Goal: Communication & Community: Answer question/provide support

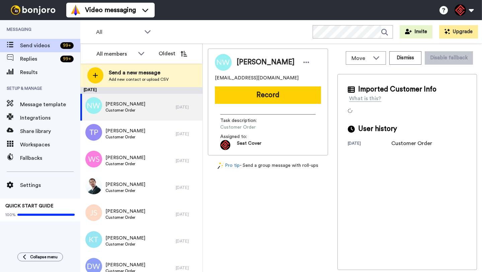
click at [247, 62] on span "[PERSON_NAME]" at bounding box center [266, 62] width 58 height 10
click at [247, 62] on span "Nolan Williams" at bounding box center [266, 62] width 58 height 10
copy span "Nolan"
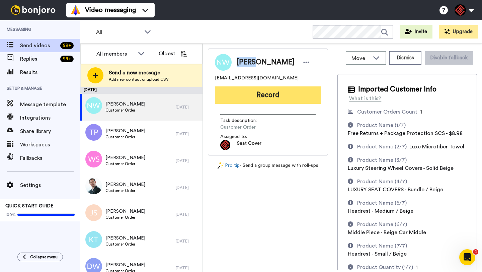
click at [257, 93] on button "Record" at bounding box center [268, 94] width 106 height 17
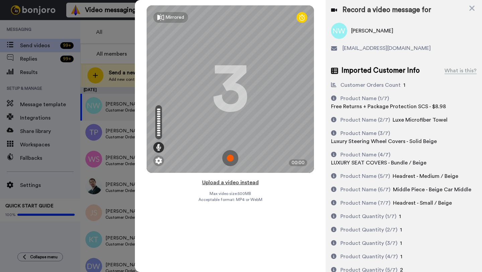
click at [227, 183] on button "Upload a video instead" at bounding box center [230, 182] width 61 height 9
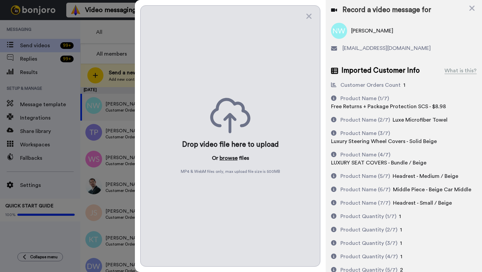
click at [223, 159] on button "browse" at bounding box center [229, 158] width 18 height 8
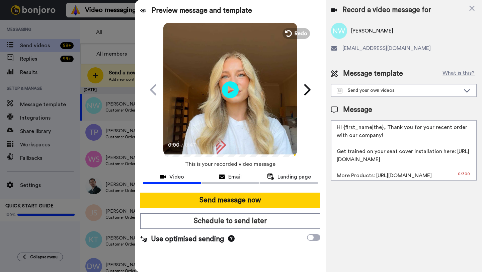
drag, startPoint x: 382, startPoint y: 128, endPoint x: 345, endPoint y: 128, distance: 37.8
click at [345, 128] on textarea "Hi {first_name|the}, Thank you for your recent order with our company! Get trai…" at bounding box center [404, 150] width 146 height 60
paste textarea "Nolan"
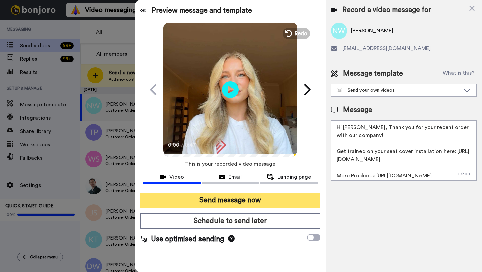
type textarea "Hi Nolan, Thank you for your recent order with our company! Get trained on your…"
click at [252, 203] on button "Send message now" at bounding box center [230, 199] width 180 height 15
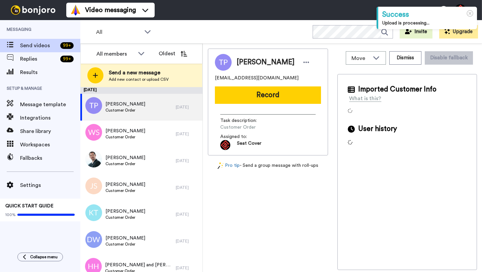
click at [254, 60] on span "[PERSON_NAME]" at bounding box center [266, 62] width 58 height 10
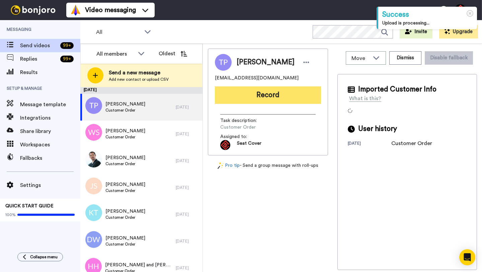
click at [261, 92] on button "Record" at bounding box center [268, 94] width 106 height 17
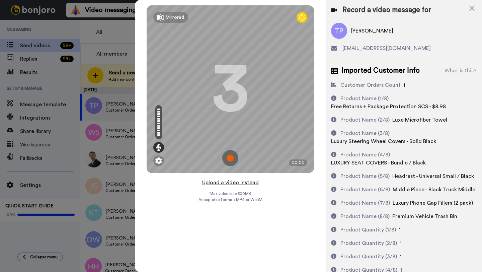
click at [232, 182] on button "Upload a video instead" at bounding box center [230, 182] width 61 height 9
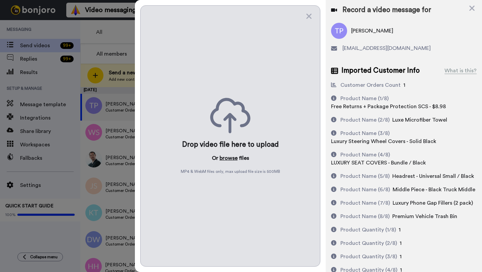
click at [226, 156] on button "browse" at bounding box center [229, 158] width 18 height 8
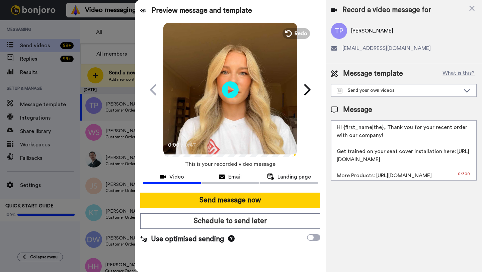
drag, startPoint x: 383, startPoint y: 129, endPoint x: 344, endPoint y: 129, distance: 39.5
click at [344, 129] on textarea "Hi {first_name|the}, Thank you for your recent order with our company! Get trai…" at bounding box center [404, 150] width 146 height 60
paste textarea "Nolan"
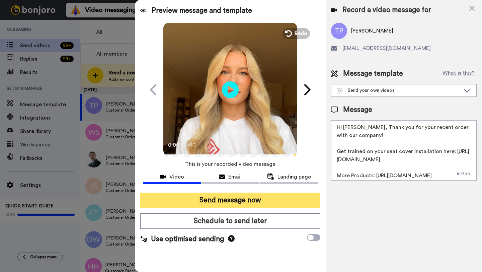
type textarea "Hi Thomas, Thank you for your recent order with our company! Get trained on you…"
click at [223, 197] on button "Send message now" at bounding box center [230, 199] width 180 height 15
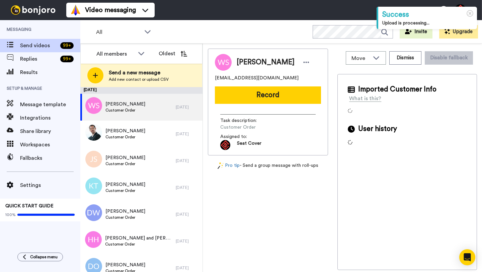
click at [246, 60] on span "[PERSON_NAME]" at bounding box center [266, 62] width 58 height 10
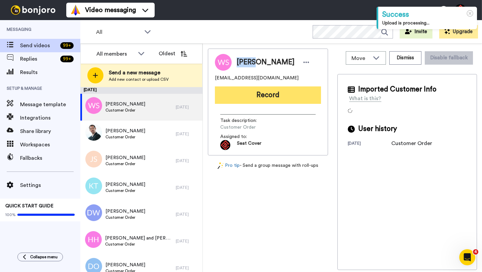
click at [260, 95] on button "Record" at bounding box center [268, 94] width 106 height 17
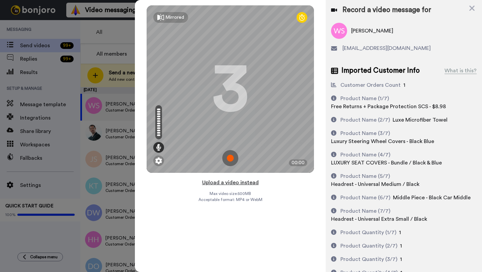
click at [225, 183] on button "Upload a video instead" at bounding box center [230, 182] width 61 height 9
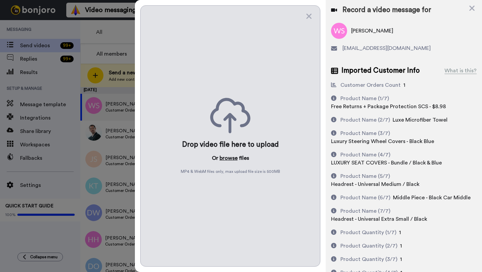
click at [222, 160] on button "browse" at bounding box center [229, 158] width 18 height 8
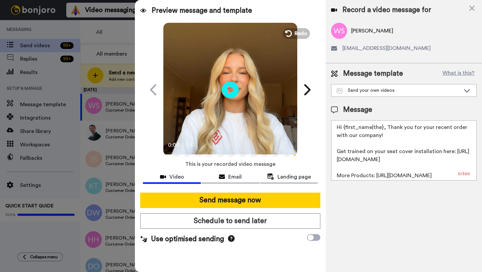
drag, startPoint x: 382, startPoint y: 129, endPoint x: 344, endPoint y: 128, distance: 38.5
click at [344, 128] on textarea "Hi {first_name|the}, Thank you for your recent order with our company! Get trai…" at bounding box center [404, 150] width 146 height 60
paste textarea "Wendy"
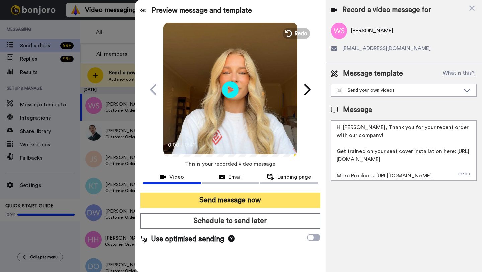
type textarea "Hi Wendy, Thank you for your recent order with our company! Get trained on your…"
click at [252, 203] on button "Send message now" at bounding box center [230, 199] width 180 height 15
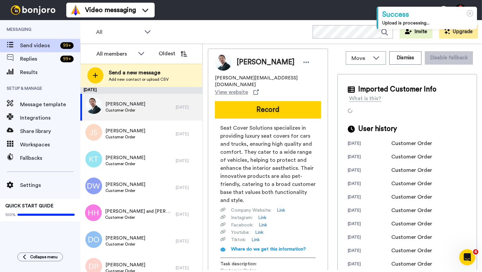
click at [247, 56] on div "Jon Doe" at bounding box center [268, 62] width 106 height 17
click at [410, 60] on button "Dismiss" at bounding box center [405, 57] width 32 height 13
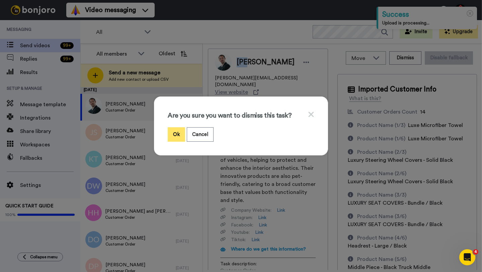
click at [172, 132] on button "Ok" at bounding box center [176, 134] width 17 height 14
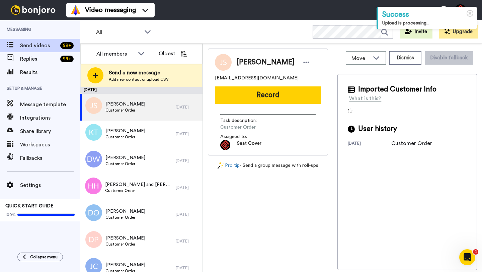
click at [241, 63] on span "John N Schmoller" at bounding box center [266, 62] width 58 height 10
copy span "John"
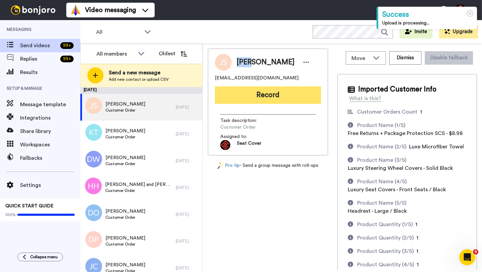
click at [248, 100] on button "Record" at bounding box center [268, 94] width 106 height 17
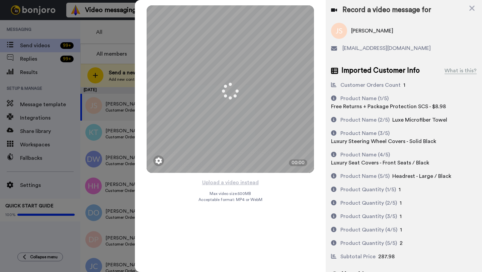
click at [232, 183] on button "Upload a video instead" at bounding box center [230, 182] width 61 height 9
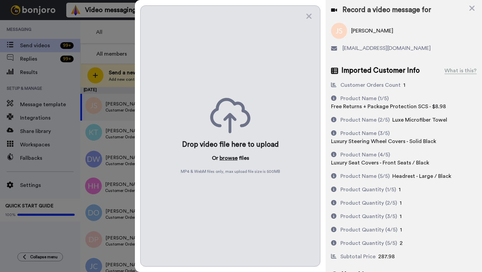
click at [226, 156] on button "browse" at bounding box center [229, 158] width 18 height 8
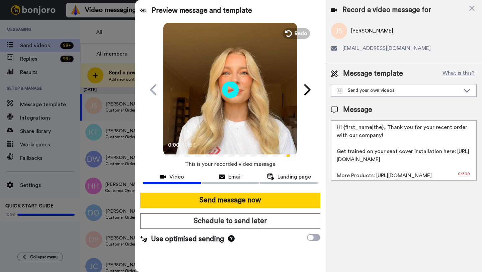
drag, startPoint x: 383, startPoint y: 129, endPoint x: 343, endPoint y: 129, distance: 40.2
click at [343, 129] on textarea "Hi {first_name|the}, Thank you for your recent order with our company! Get trai…" at bounding box center [404, 150] width 146 height 60
paste textarea "John"
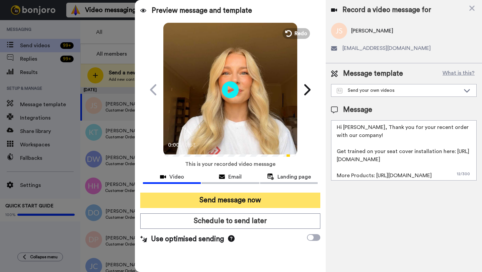
type textarea "Hi John, Thank you for your recent order with our company! Get trained on your …"
click at [244, 199] on button "Send message now" at bounding box center [230, 199] width 180 height 15
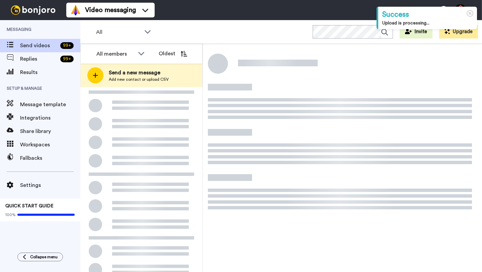
click at [158, 113] on div at bounding box center [141, 213] width 122 height 253
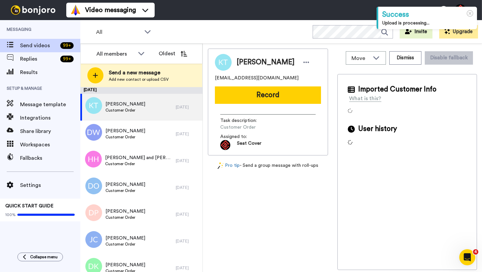
click at [248, 64] on span "[PERSON_NAME]" at bounding box center [266, 62] width 58 height 10
copy span "[PERSON_NAME]"
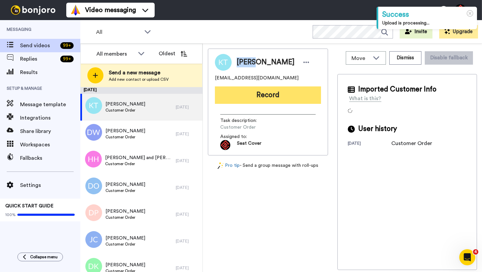
click at [265, 98] on button "Record" at bounding box center [268, 94] width 106 height 17
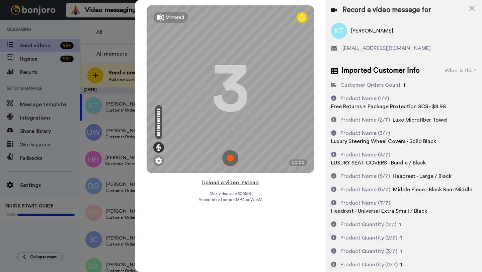
click at [234, 183] on button "Upload a video instead" at bounding box center [230, 182] width 61 height 9
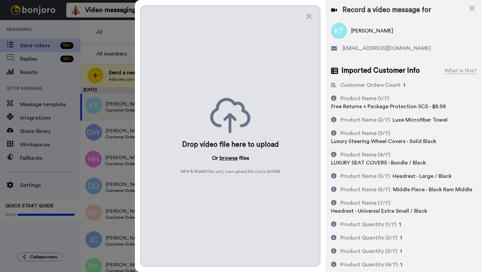
click at [227, 161] on button "browse" at bounding box center [229, 158] width 18 height 8
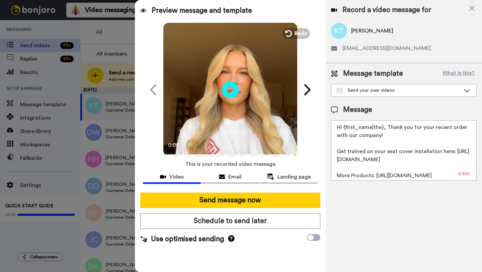
drag, startPoint x: 382, startPoint y: 127, endPoint x: 346, endPoint y: 127, distance: 35.8
click at [346, 127] on textarea "Hi {first_name|the}, Thank you for your recent order with our company! Get trai…" at bounding box center [404, 150] width 146 height 60
paste textarea "[PERSON_NAME]"
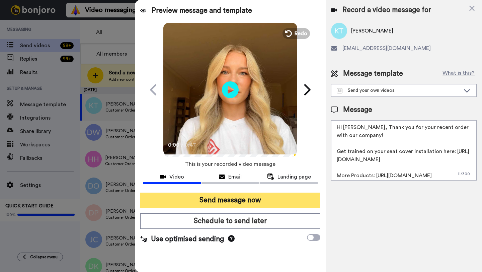
type textarea "Hi [PERSON_NAME], Thank you for your recent order with our company! Get trained…"
click at [261, 198] on button "Send message now" at bounding box center [230, 199] width 180 height 15
